Goal: Use online tool/utility: Utilize a website feature to perform a specific function

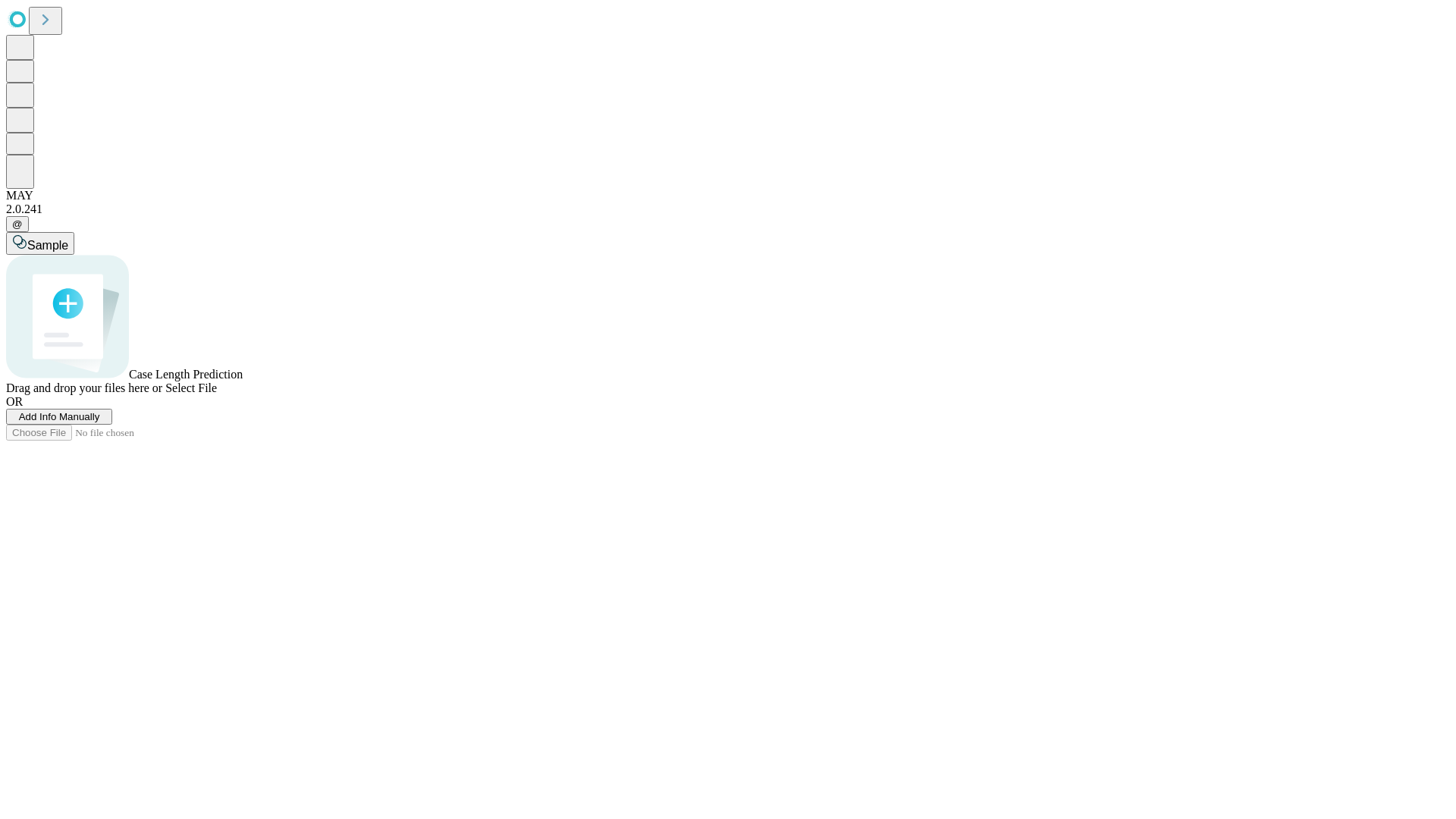
click at [217, 394] on span "Select File" at bounding box center [191, 387] width 51 height 13
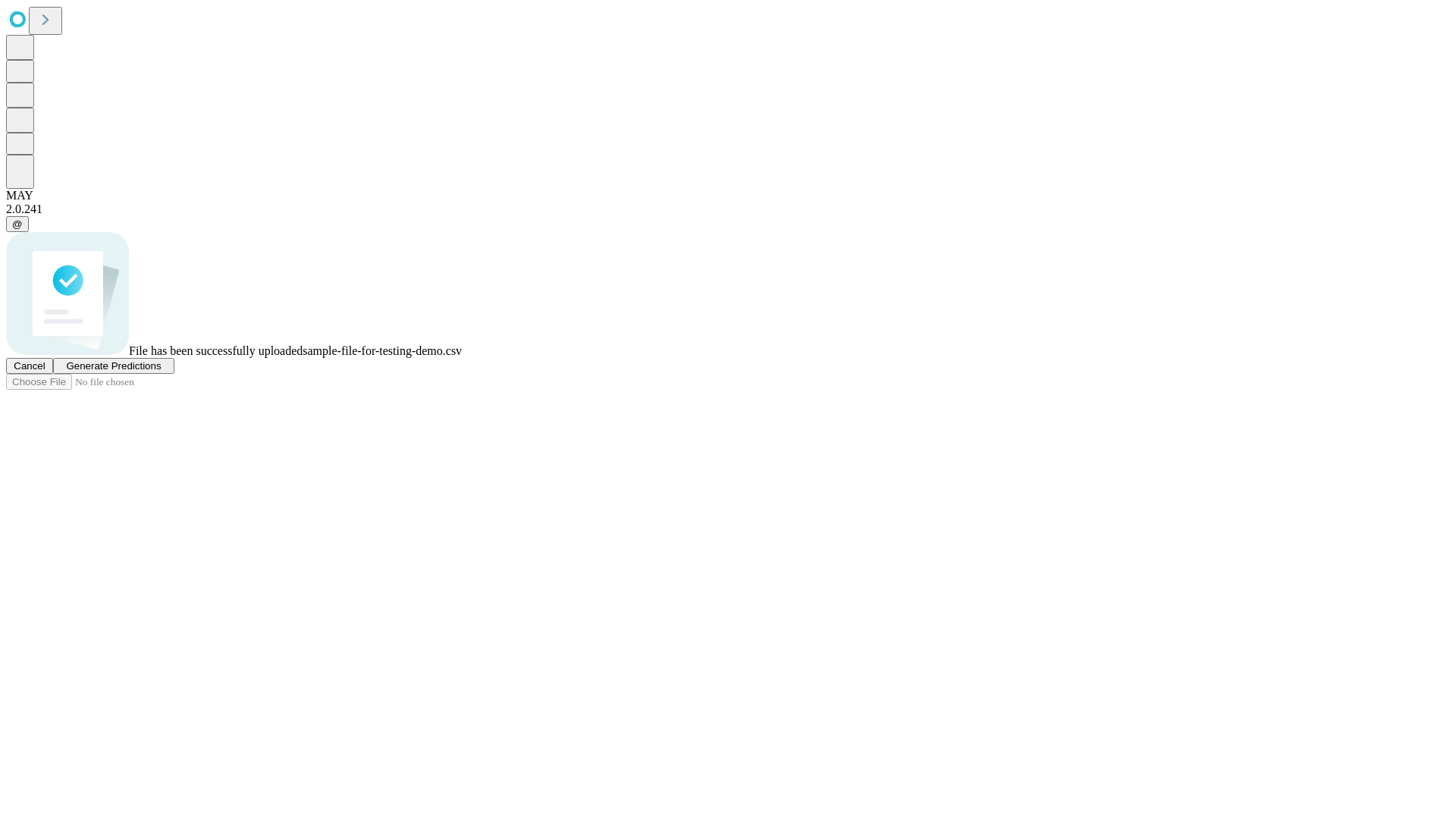
click at [161, 371] on span "Generate Predictions" at bounding box center [113, 366] width 95 height 11
